Goal: Information Seeking & Learning: Check status

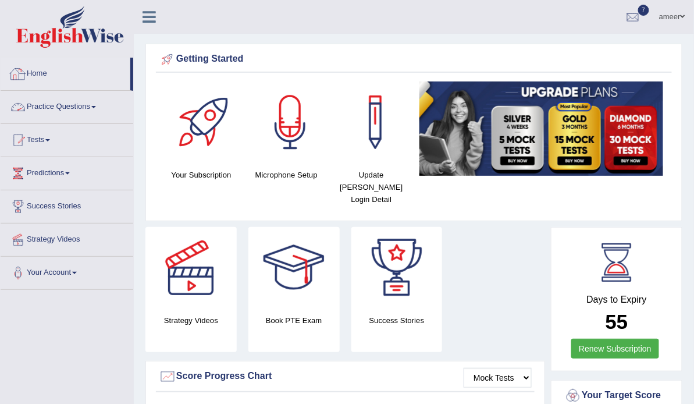
click at [82, 111] on link "Practice Questions" at bounding box center [67, 105] width 133 height 29
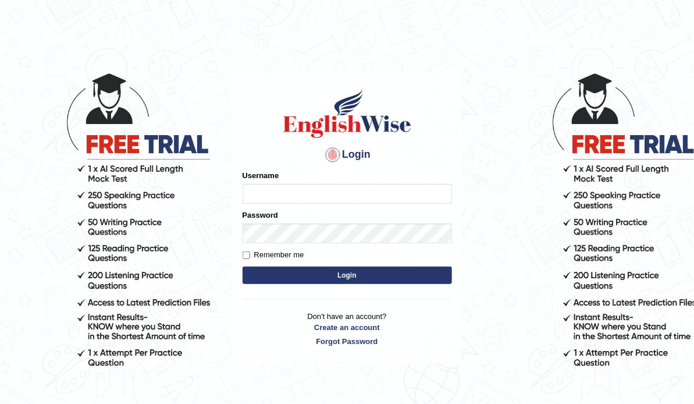
type input "ameerham"
click at [445, 276] on button "Login" at bounding box center [347, 274] width 209 height 17
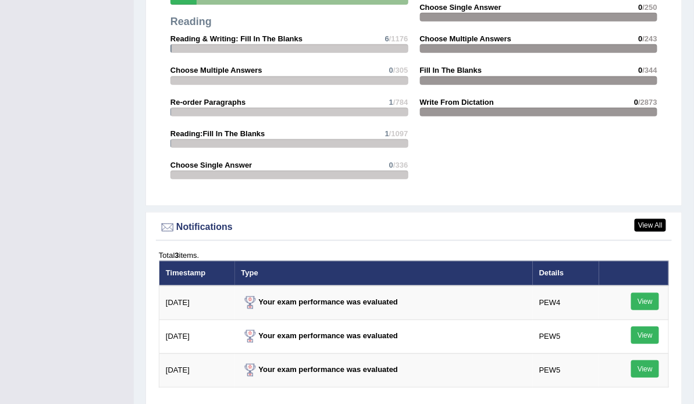
scroll to position [1664, 0]
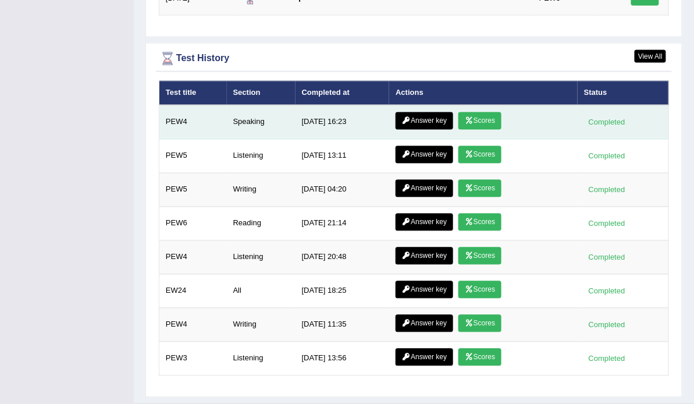
click at [492, 112] on link "Scores" at bounding box center [479, 120] width 43 height 17
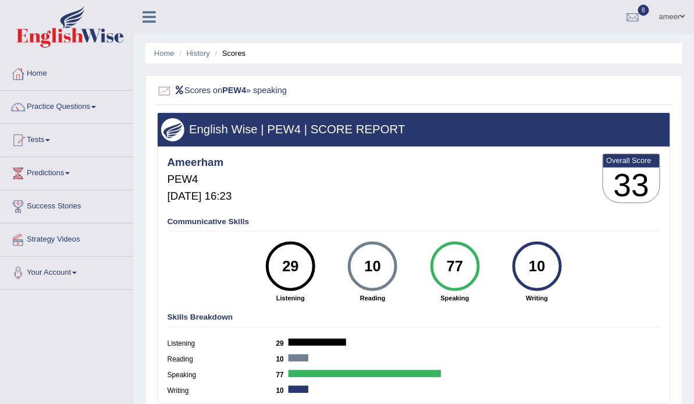
scroll to position [4, 0]
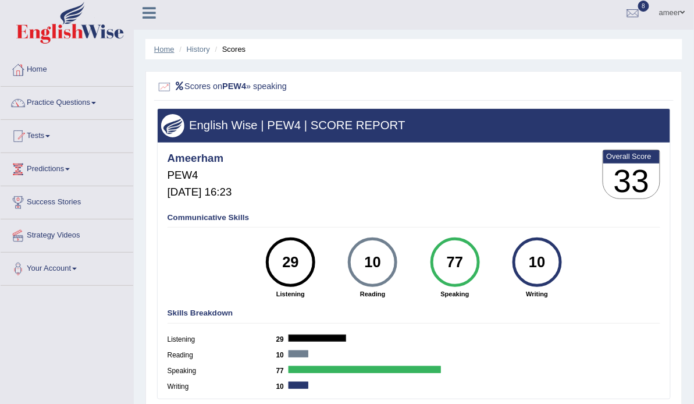
click at [170, 47] on link "Home" at bounding box center [164, 49] width 20 height 9
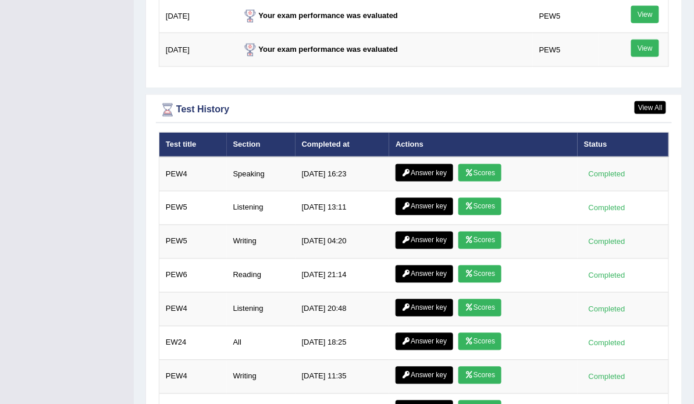
scroll to position [1537, 0]
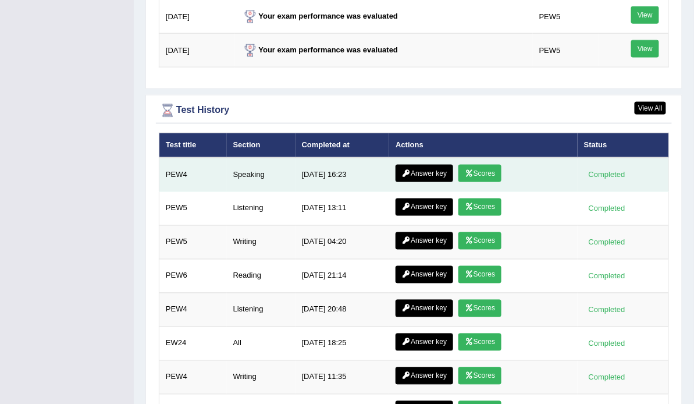
click at [424, 165] on link "Answer key" at bounding box center [425, 173] width 58 height 17
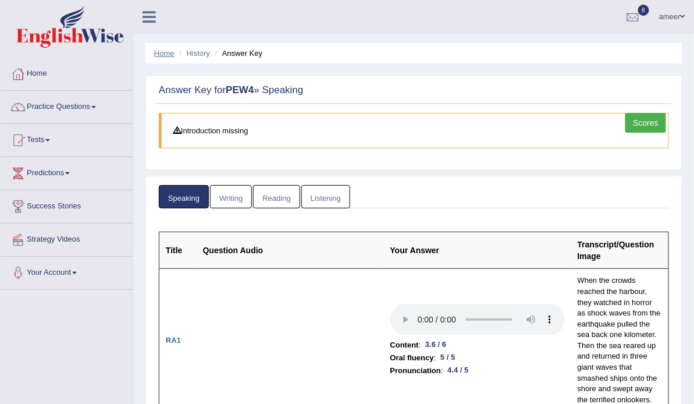
click at [166, 56] on link "Home" at bounding box center [164, 53] width 20 height 9
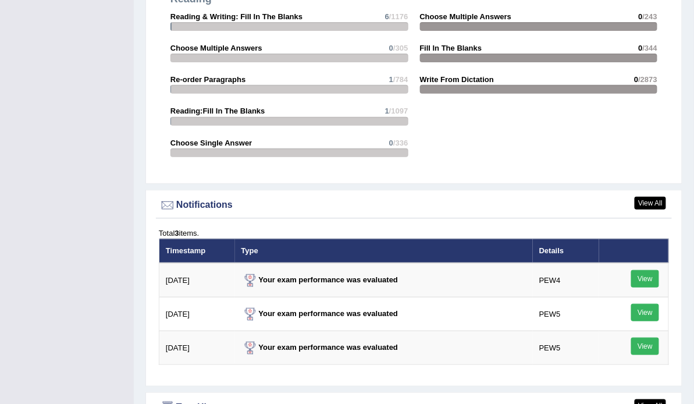
scroll to position [1590, 0]
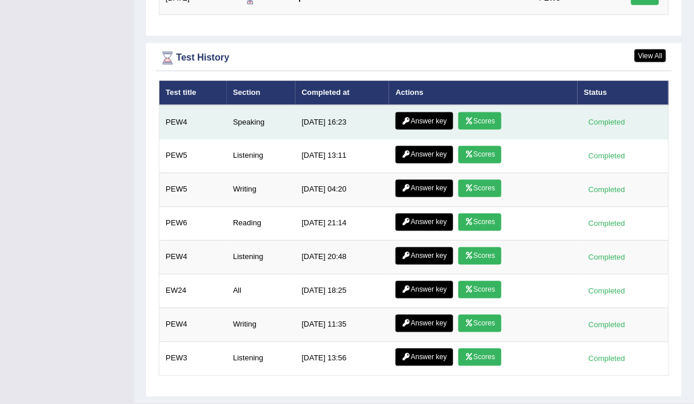
click at [495, 112] on link "Scores" at bounding box center [479, 120] width 43 height 17
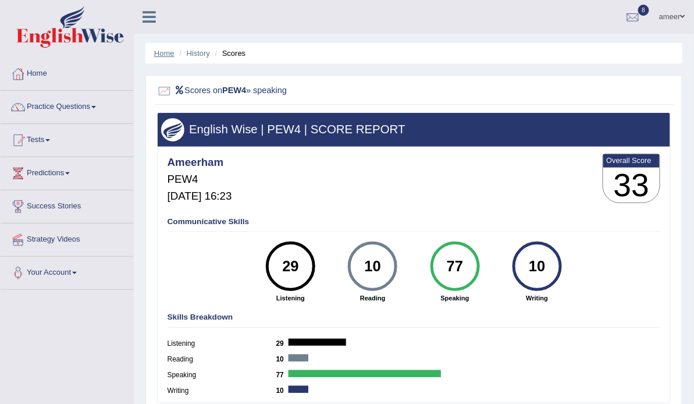
click at [162, 54] on link "Home" at bounding box center [164, 53] width 20 height 9
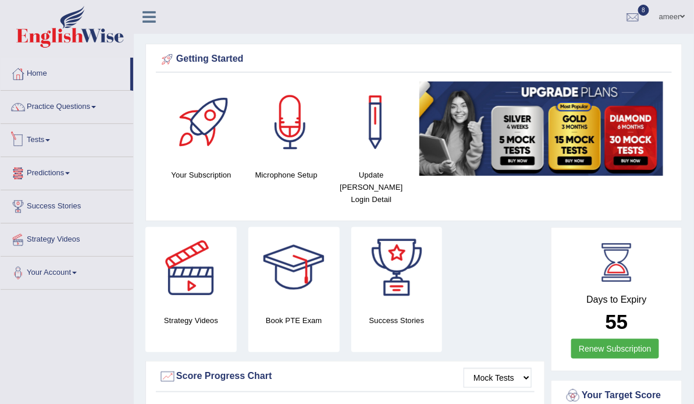
click at [51, 134] on link "Tests" at bounding box center [67, 138] width 133 height 29
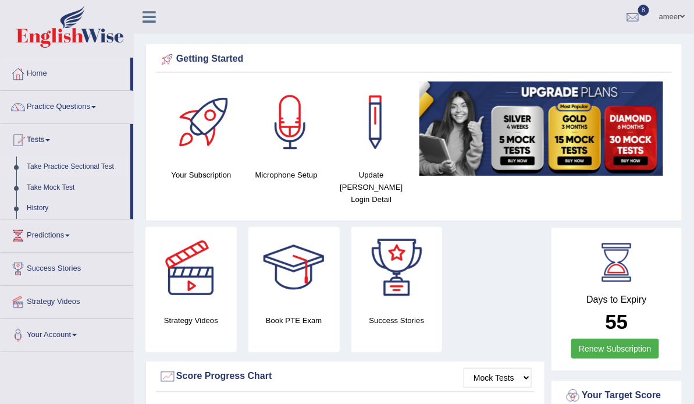
click at [76, 162] on link "Take Practice Sectional Test" at bounding box center [76, 167] width 109 height 21
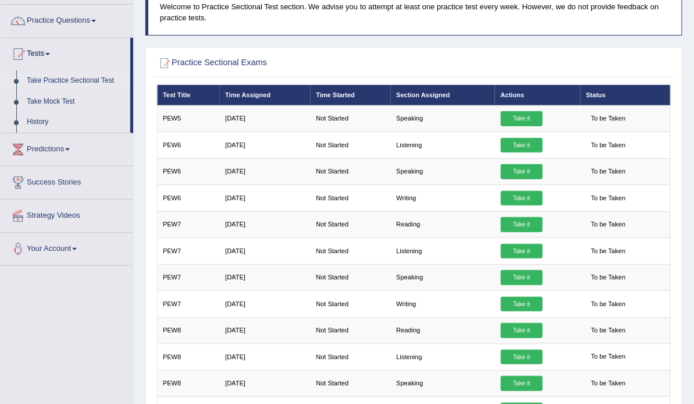
scroll to position [90, 0]
